Goal: Task Accomplishment & Management: Complete application form

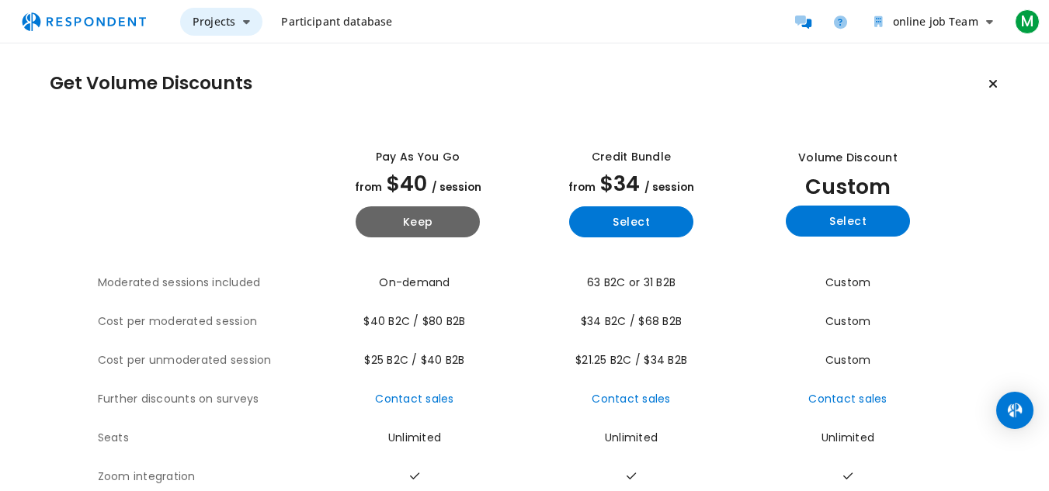
click at [223, 19] on span "Projects" at bounding box center [213, 21] width 43 height 15
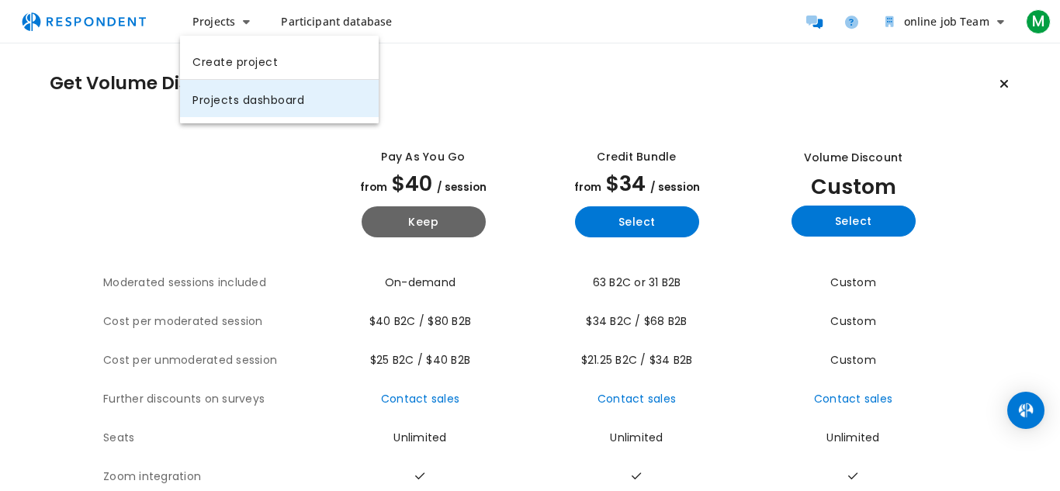
click at [243, 96] on link "Projects dashboard" at bounding box center [279, 98] width 199 height 37
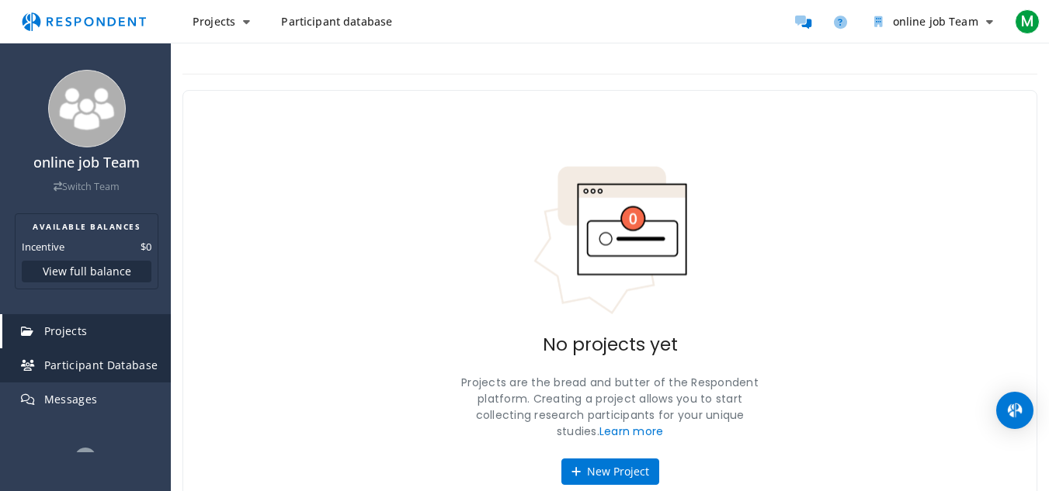
click at [106, 366] on span "Participant Database" at bounding box center [101, 365] width 114 height 15
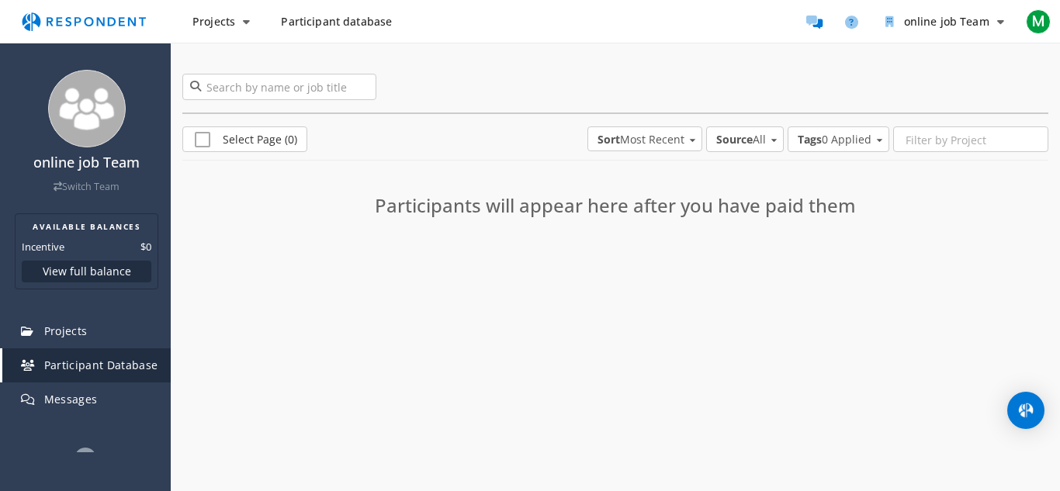
click at [688, 136] on span "Sort: Most Recent" at bounding box center [692, 138] width 9 height 15
click at [627, 181] on div "Least Recent" at bounding box center [617, 177] width 66 height 16
click at [243, 21] on icon "Main navigation" at bounding box center [246, 21] width 7 height 11
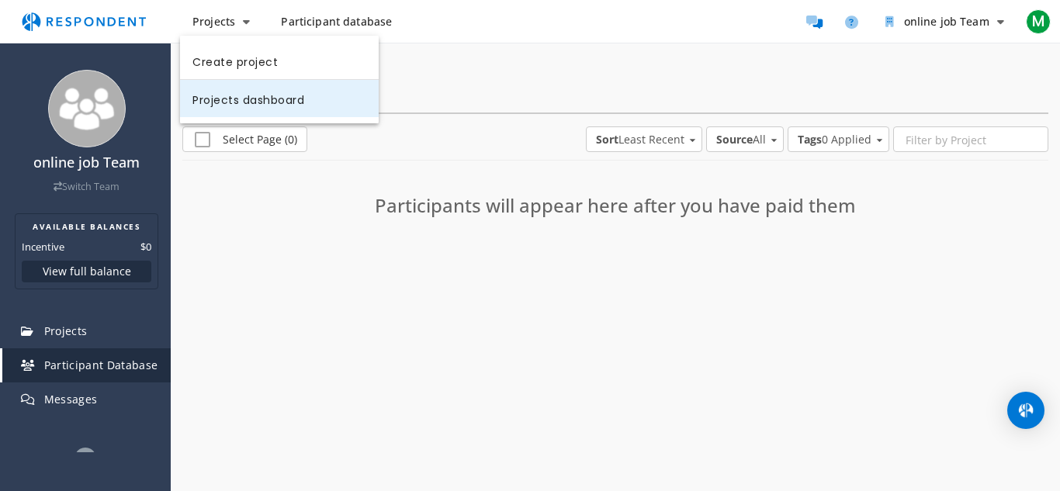
click at [251, 93] on link "Projects dashboard" at bounding box center [279, 98] width 199 height 37
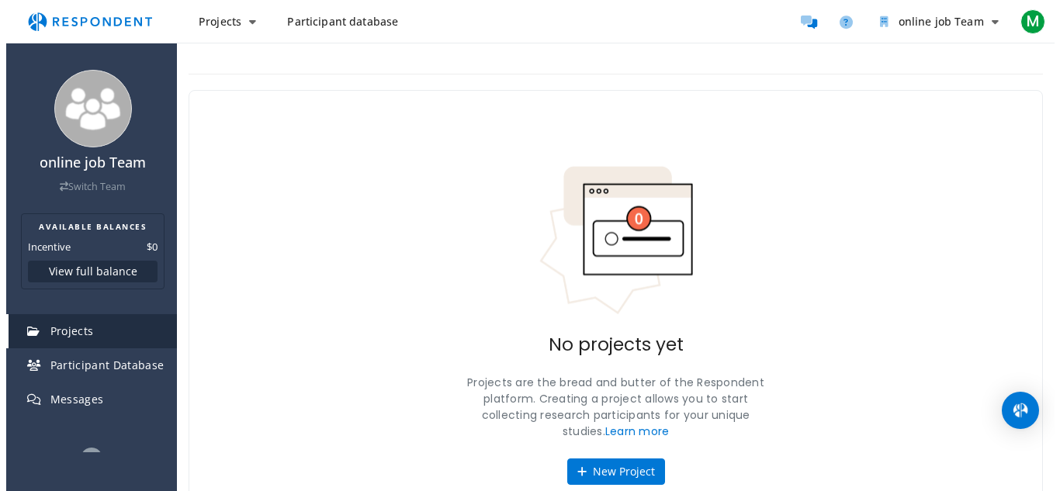
scroll to position [49, 0]
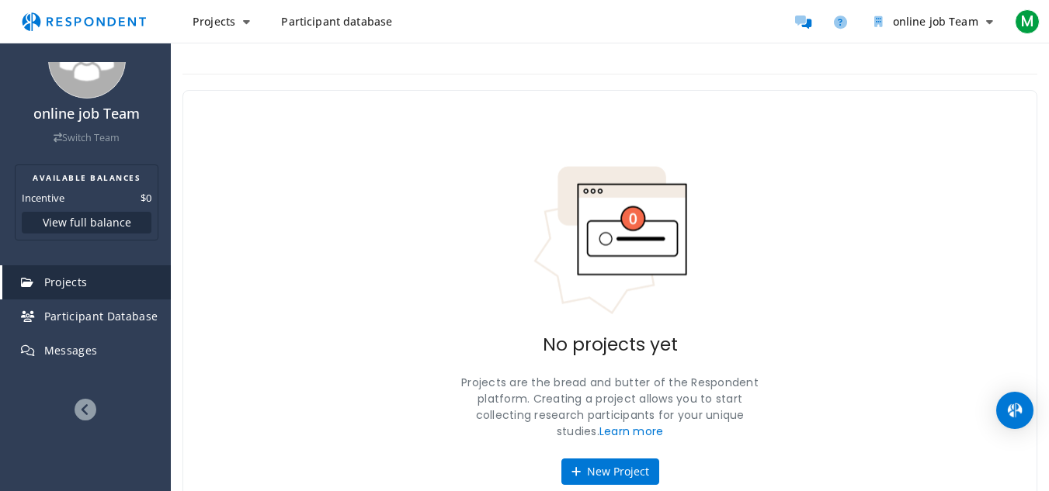
click at [81, 282] on span "Projects" at bounding box center [65, 282] width 43 height 15
click at [102, 314] on span "Participant Database" at bounding box center [101, 316] width 114 height 15
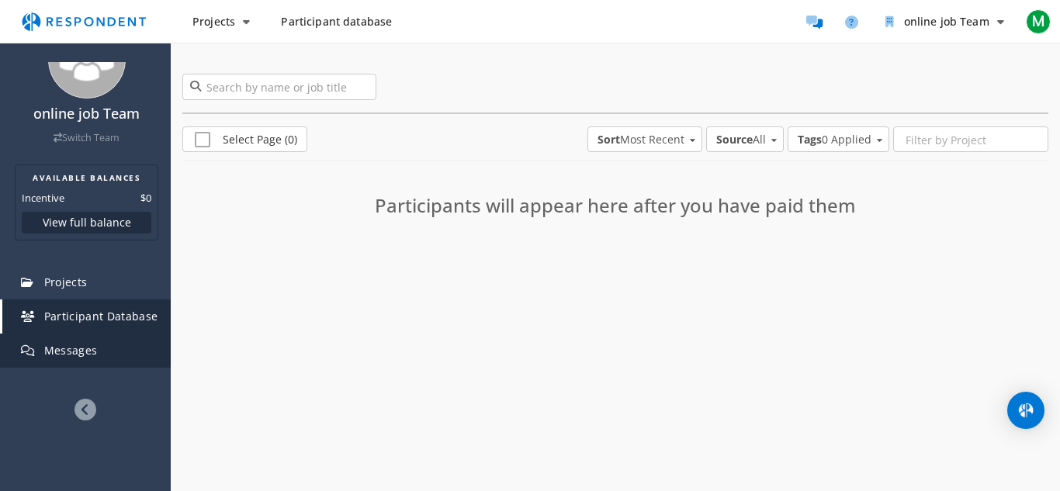
click at [86, 344] on span "Messages" at bounding box center [71, 350] width 54 height 15
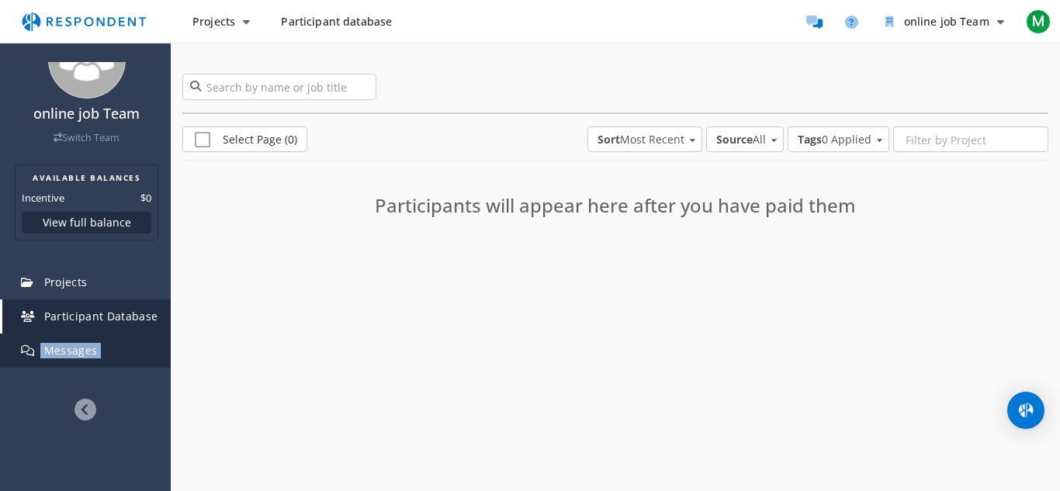
click at [86, 344] on span "Messages" at bounding box center [71, 350] width 54 height 15
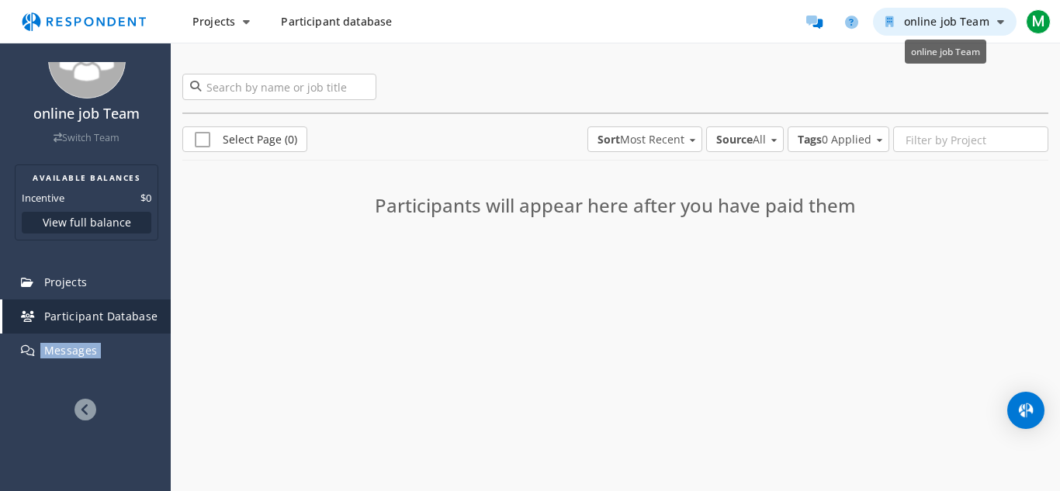
click at [924, 18] on span "online job Team" at bounding box center [946, 21] width 85 height 15
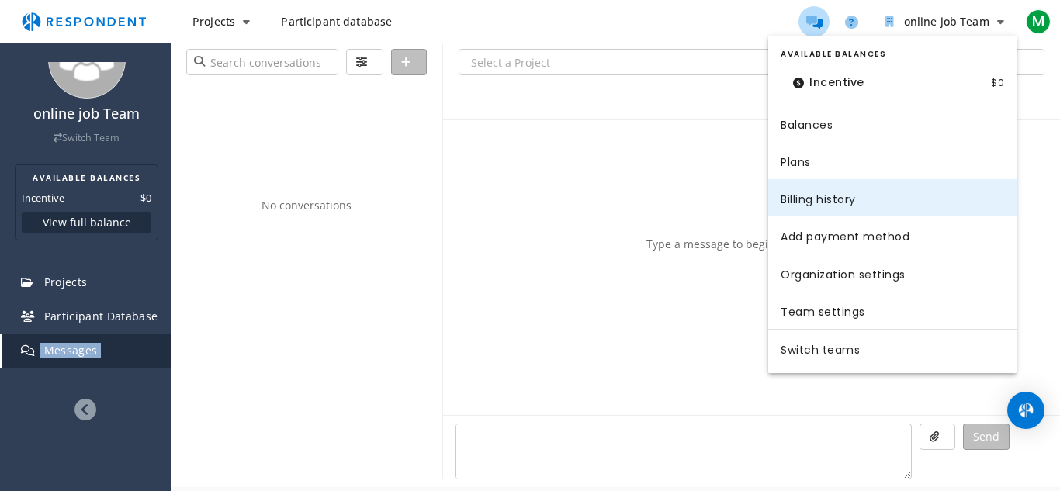
click at [838, 200] on link "Billing history" at bounding box center [892, 197] width 248 height 37
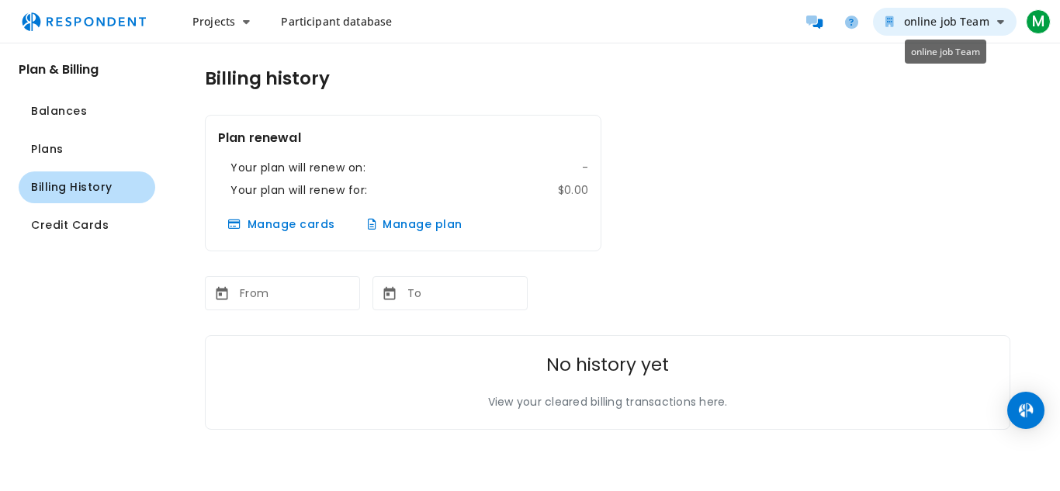
click at [999, 20] on icon "online job Team" at bounding box center [1000, 21] width 7 height 11
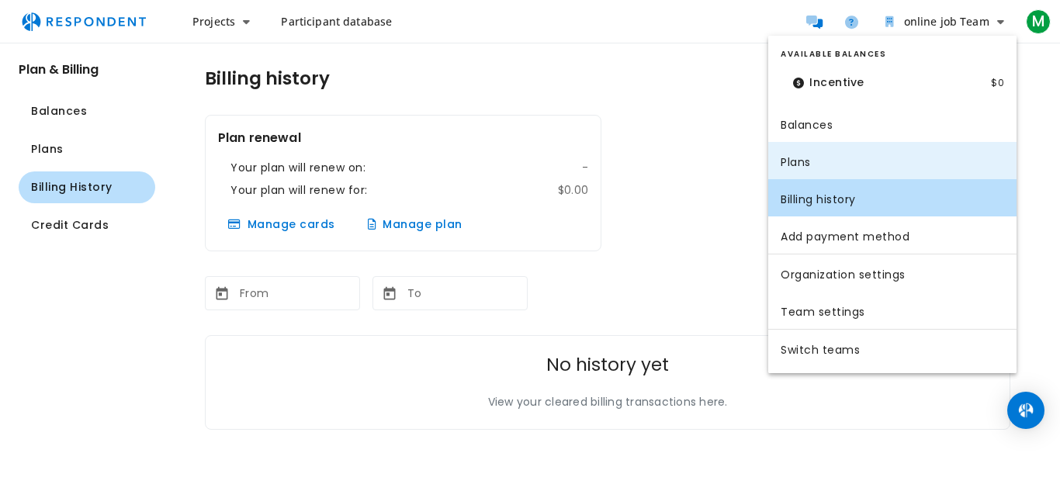
click at [825, 167] on link "Plans" at bounding box center [892, 160] width 248 height 37
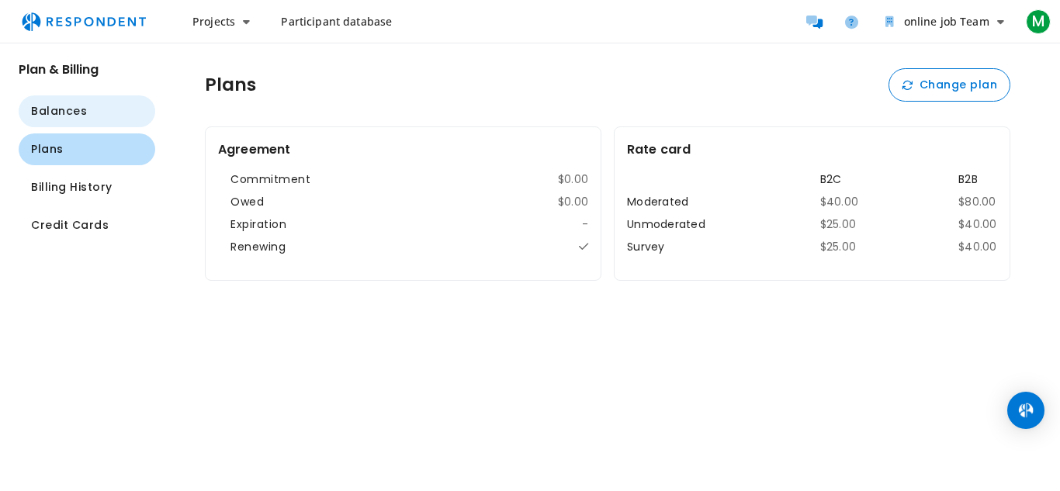
click at [79, 106] on span "Balances" at bounding box center [59, 111] width 56 height 16
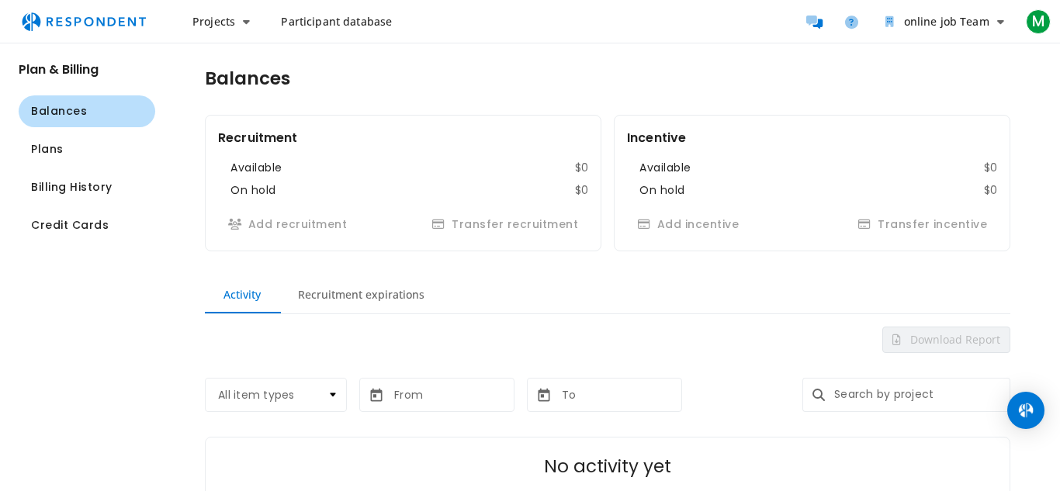
click at [338, 27] on span "Participant database" at bounding box center [336, 21] width 111 height 15
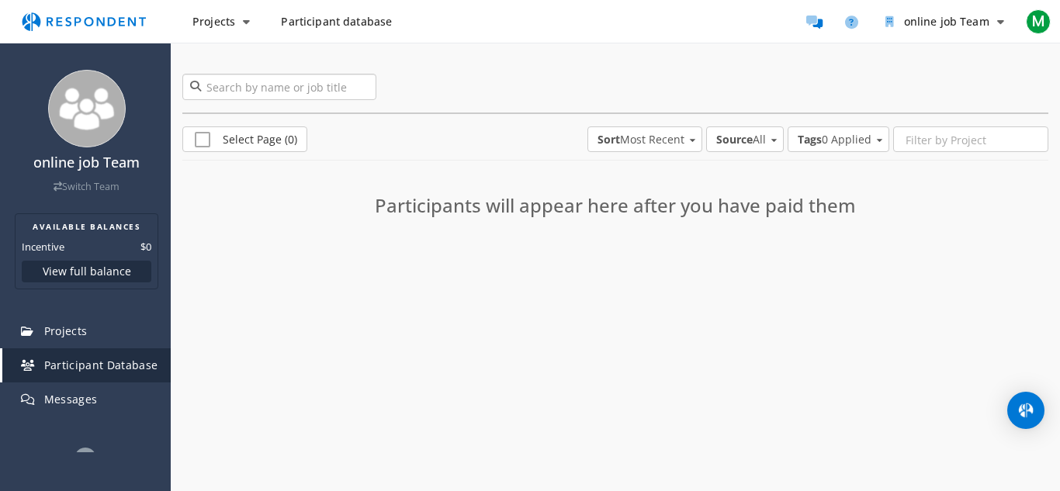
click at [268, 92] on input "search" at bounding box center [279, 87] width 194 height 26
type input "online jobs"
click at [192, 81] on div "online jobs" at bounding box center [279, 87] width 194 height 26
click at [353, 154] on div "Select Page (0) Sort Most Recent Alphabetical Most Recent Least Recent Source A…" at bounding box center [616, 193] width 890 height 132
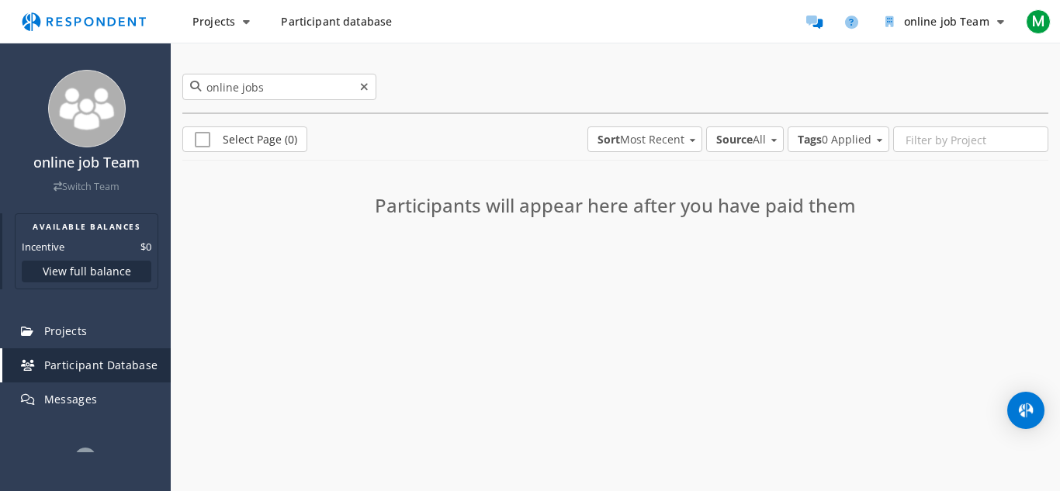
click at [113, 237] on section "AVAILABLE BALANCES Incentive $0 View full balance" at bounding box center [87, 251] width 144 height 76
click at [76, 184] on link "Switch Team" at bounding box center [87, 186] width 66 height 13
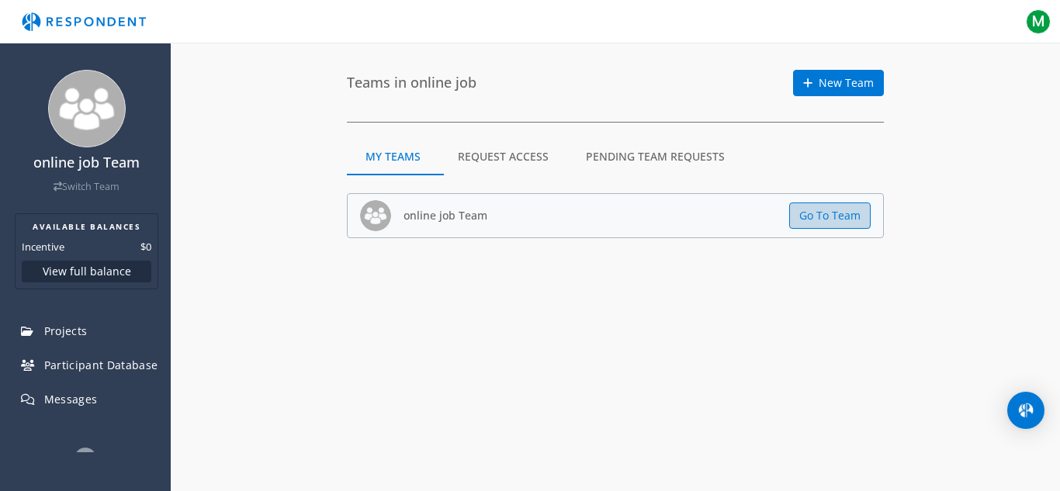
click at [826, 218] on button "Go To Team" at bounding box center [830, 216] width 82 height 26
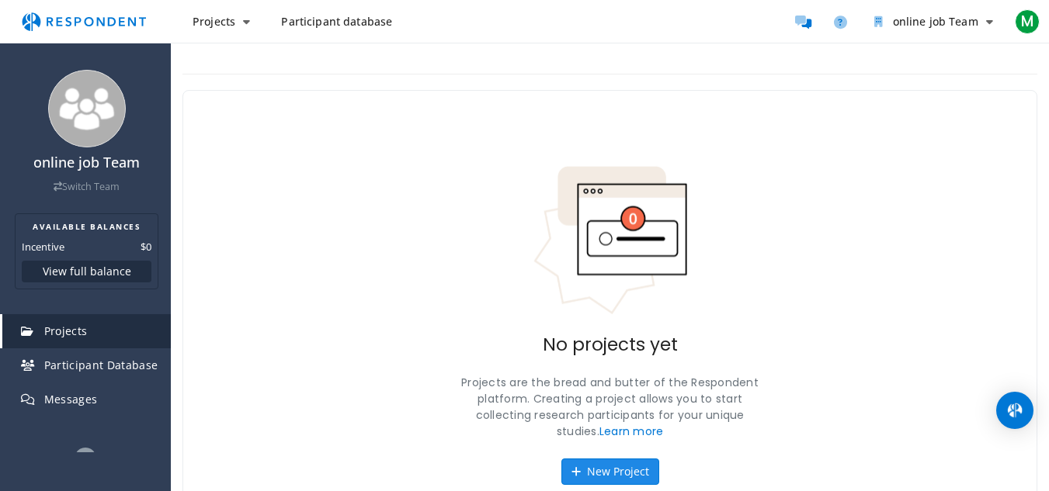
click at [618, 472] on button "New Project" at bounding box center [610, 472] width 98 height 26
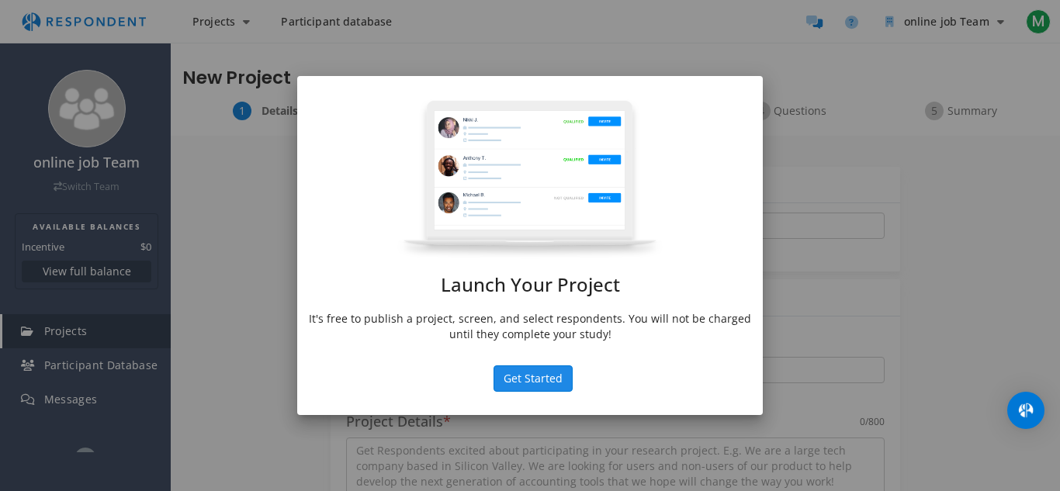
click at [533, 375] on button "Get Started" at bounding box center [533, 379] width 79 height 26
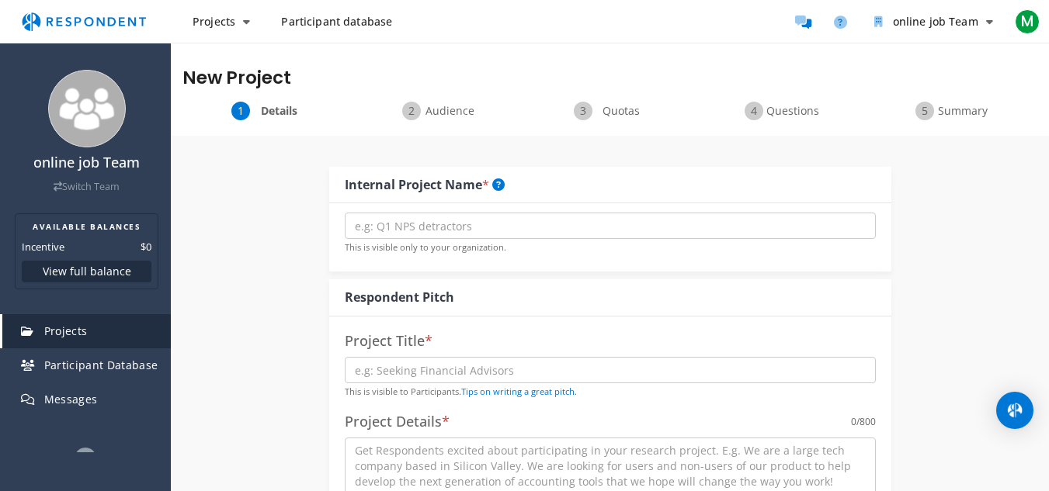
click at [777, 109] on span "Questions" at bounding box center [791, 111] width 51 height 16
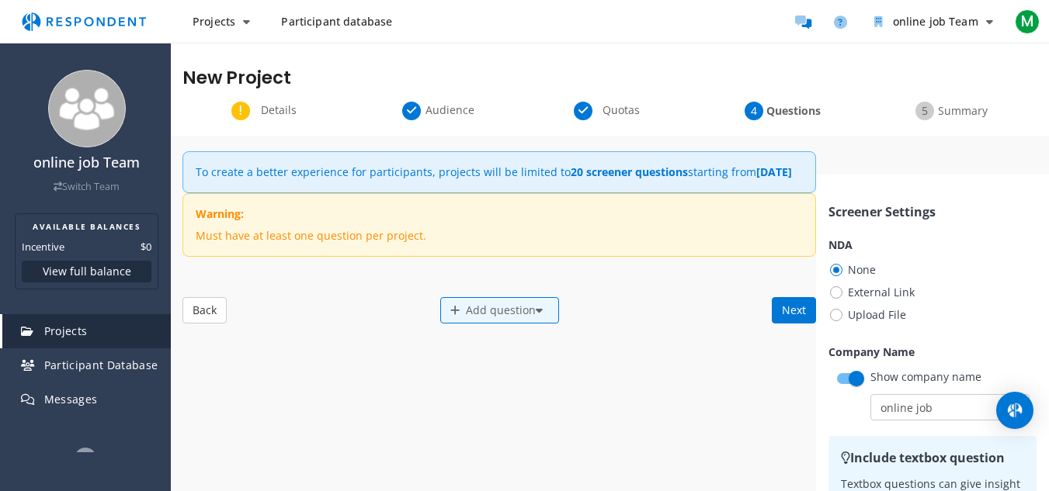
click at [363, 180] on p "To create a better experience for participants, projects will be limited to 20 …" at bounding box center [494, 173] width 596 height 16
click at [789, 317] on button "Next" at bounding box center [794, 310] width 44 height 26
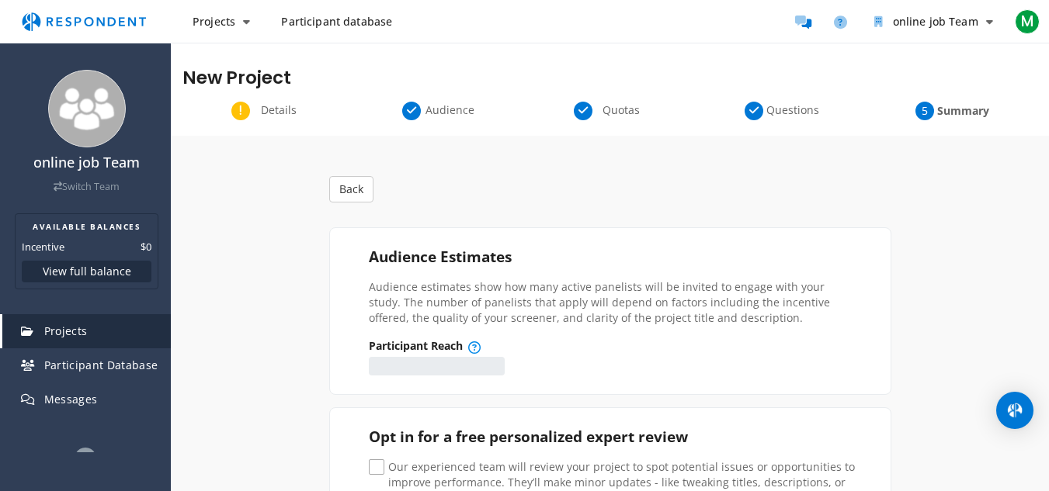
click at [277, 113] on span "Details" at bounding box center [278, 110] width 51 height 16
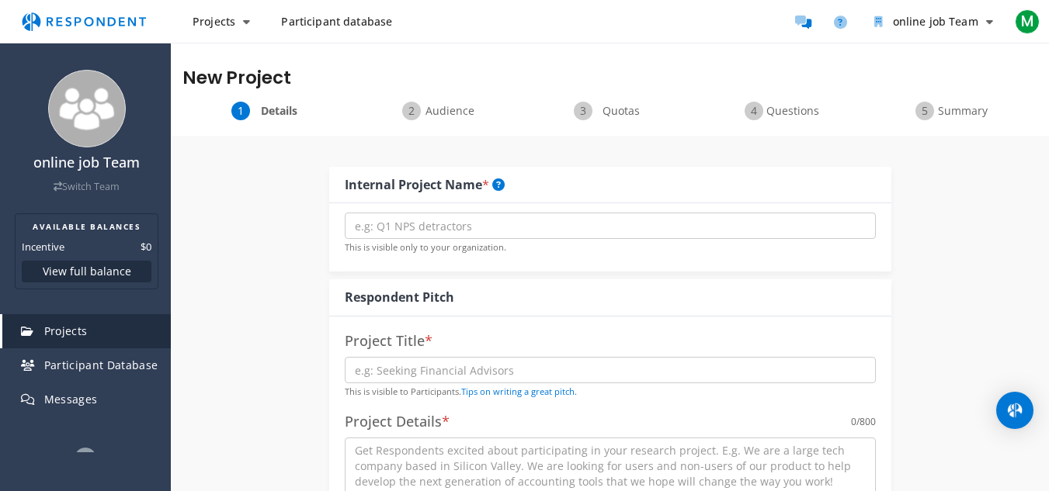
click at [612, 114] on span "Quotas" at bounding box center [620, 111] width 51 height 16
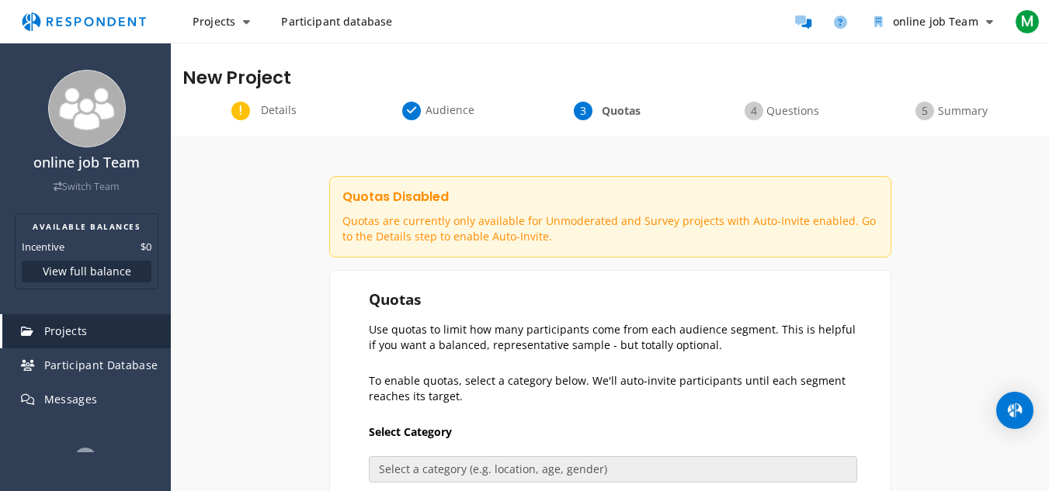
click at [777, 115] on span "Questions" at bounding box center [791, 111] width 51 height 16
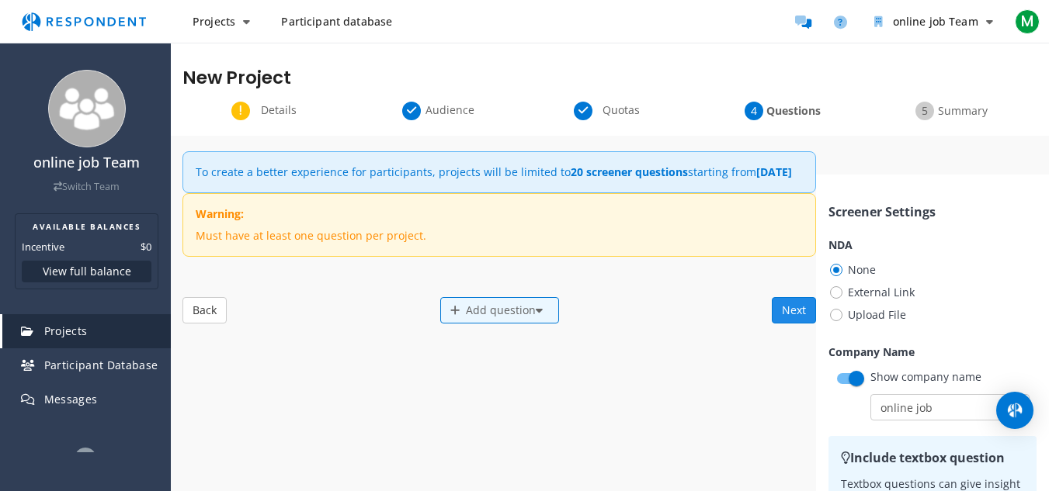
click at [794, 322] on button "Next" at bounding box center [794, 310] width 44 height 26
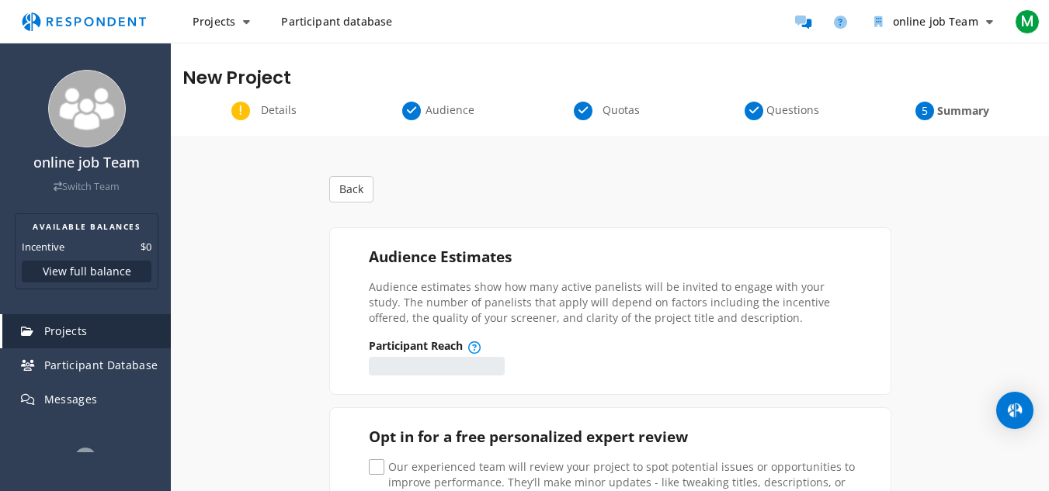
click at [381, 470] on span "Our experienced team will review your project to spot potential issues or oppor…" at bounding box center [613, 469] width 488 height 19
click at [379, 470] on input "Our experienced team will review your project to spot potential issues or oppor…" at bounding box center [374, 468] width 10 height 10
checkbox input "true"
click at [61, 21] on img "Main navigation" at bounding box center [83, 21] width 143 height 29
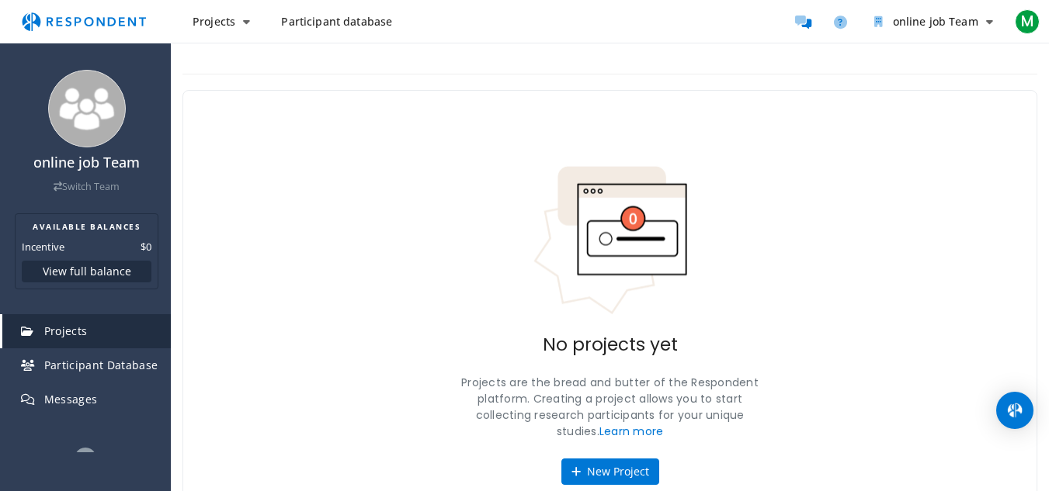
click at [61, 21] on img "Main navigation" at bounding box center [83, 21] width 143 height 29
click at [32, 12] on img "Main navigation" at bounding box center [83, 21] width 143 height 29
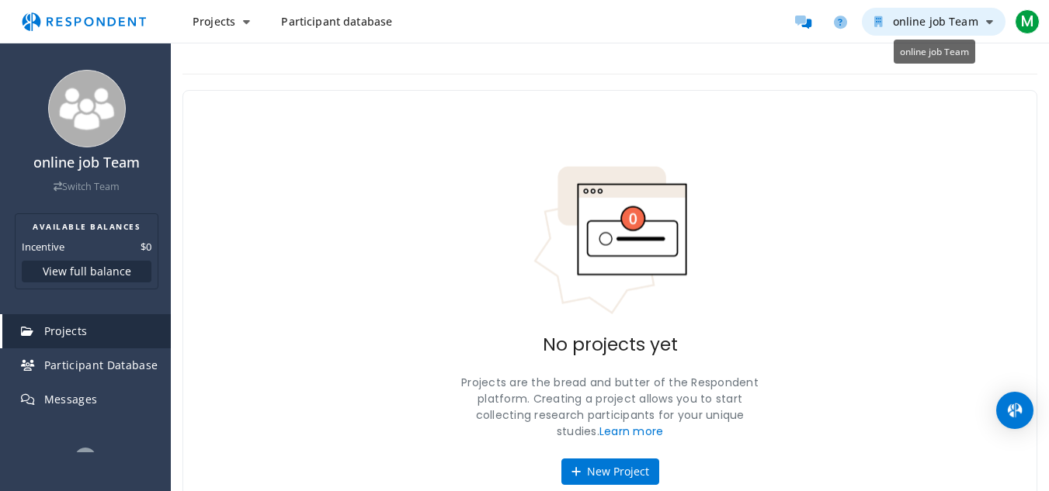
click at [924, 24] on span "online job Team" at bounding box center [935, 21] width 85 height 15
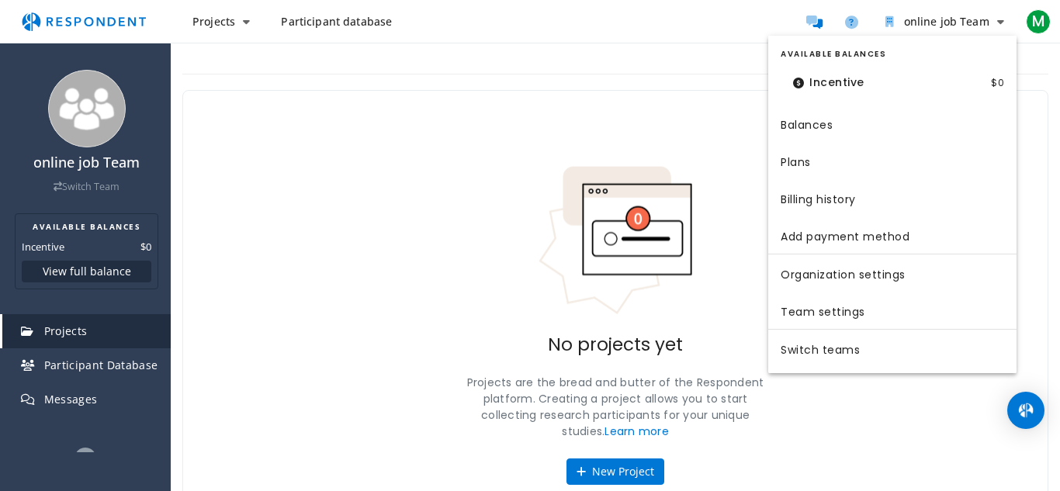
click at [860, 81] on dt "Incentive" at bounding box center [829, 83] width 96 height 32
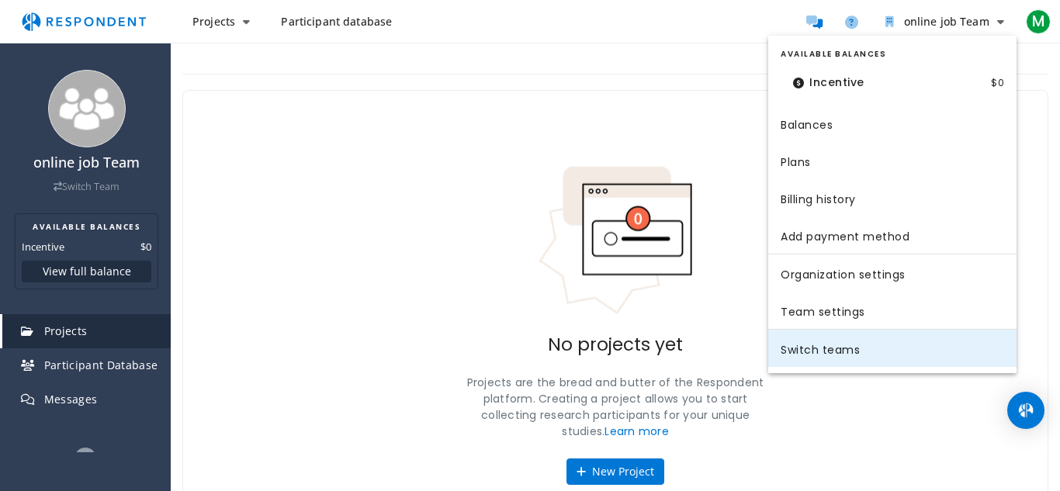
click at [849, 349] on link "Switch teams" at bounding box center [892, 348] width 248 height 37
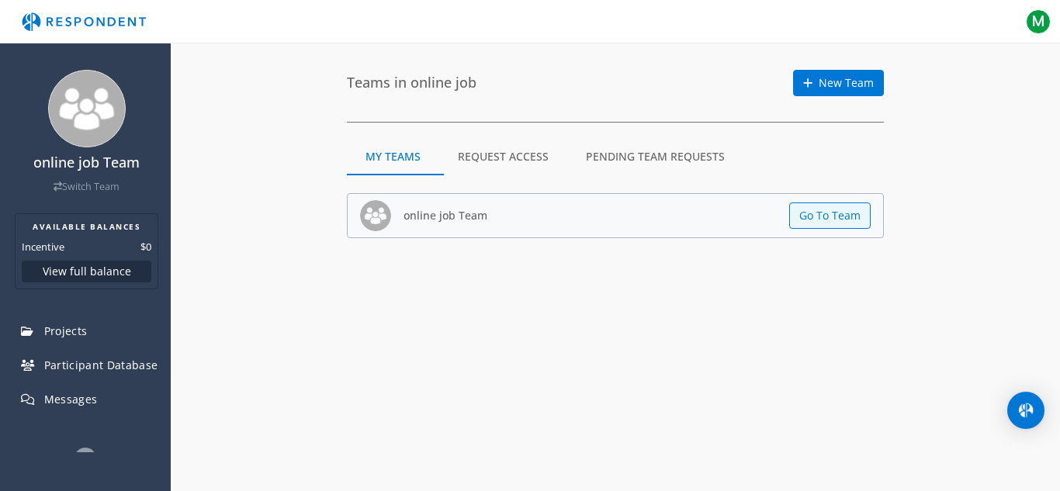
click at [663, 159] on md-tab-item "Pending Team Requests" at bounding box center [655, 156] width 176 height 37
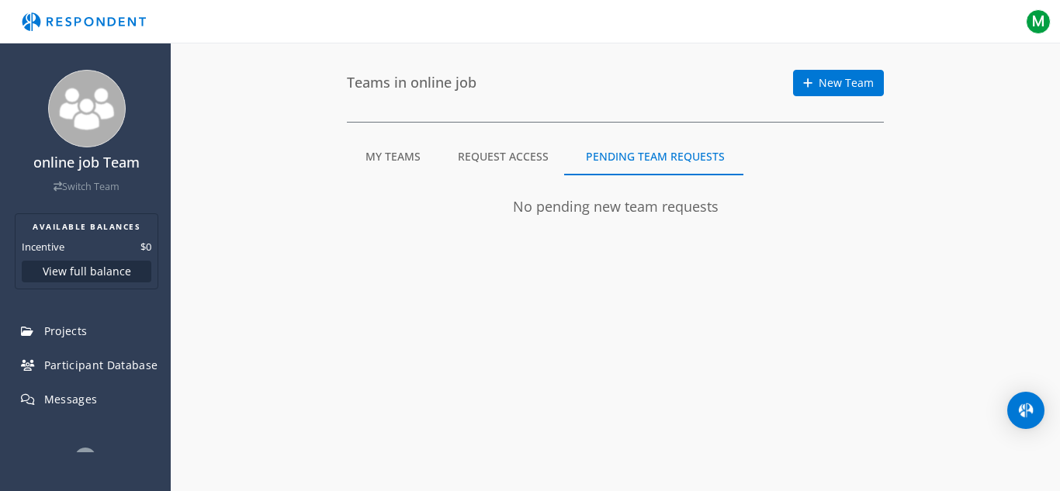
click at [512, 149] on md-tab-item "Request Access" at bounding box center [503, 156] width 128 height 37
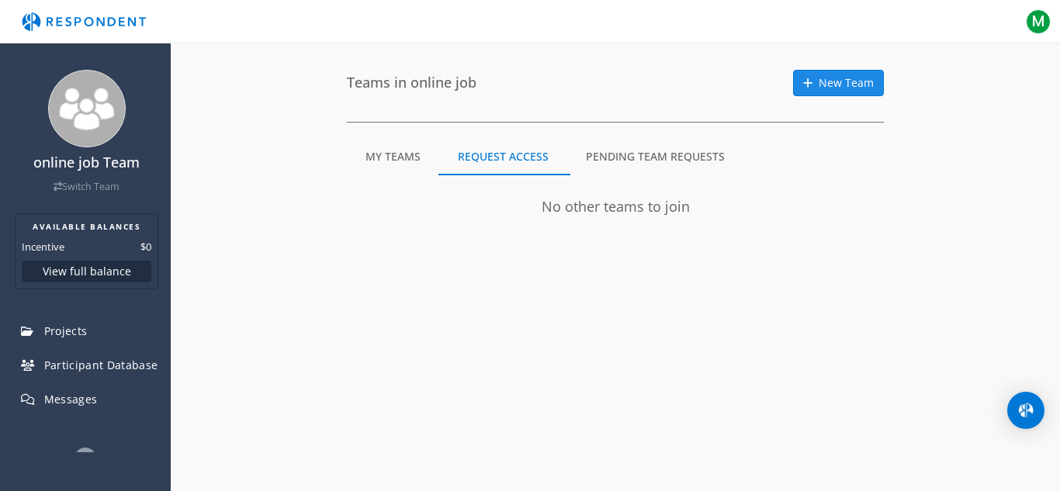
click at [838, 84] on link "New Team" at bounding box center [838, 83] width 91 height 26
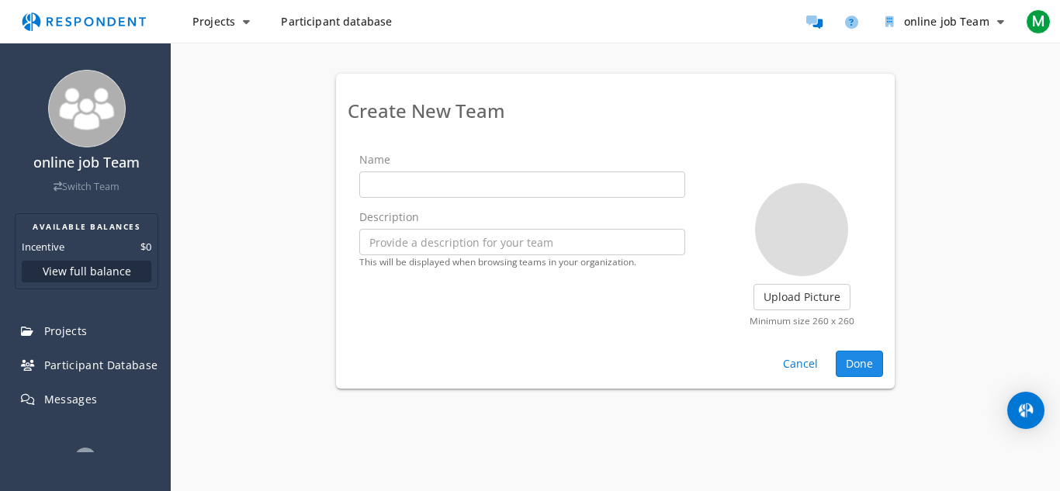
click at [858, 362] on span "Done" at bounding box center [859, 364] width 27 height 16
